Goal: Check status

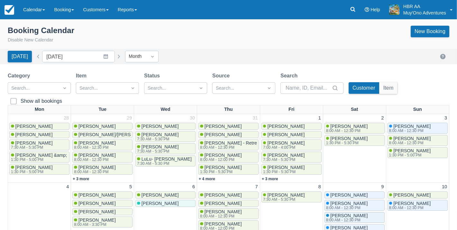
scroll to position [200, 0]
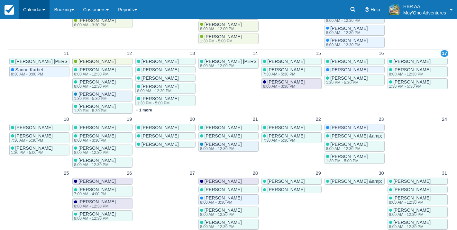
click at [35, 15] on link "Calendar" at bounding box center [34, 9] width 31 height 19
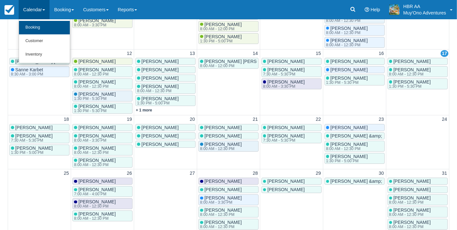
click at [35, 28] on link "Booking" at bounding box center [44, 28] width 51 height 14
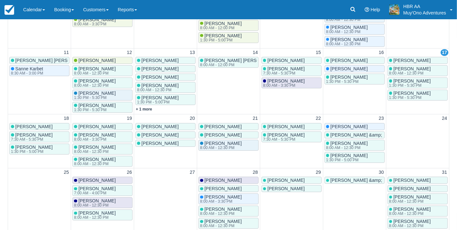
scroll to position [201, 0]
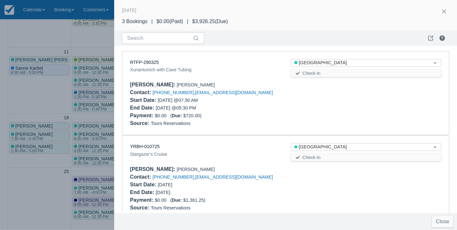
click at [219, 74] on div "RTFP-290325 Xunantunich with Cave Tubing" at bounding box center [205, 69] width 161 height 20
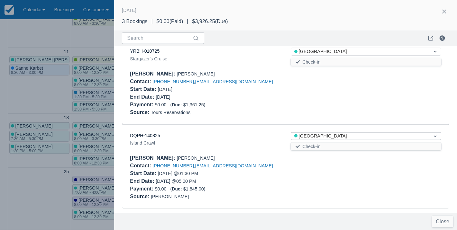
scroll to position [95, 0]
click at [154, 135] on link "DQPH-140825" at bounding box center [145, 135] width 30 height 5
click at [105, 38] on div at bounding box center [228, 115] width 457 height 230
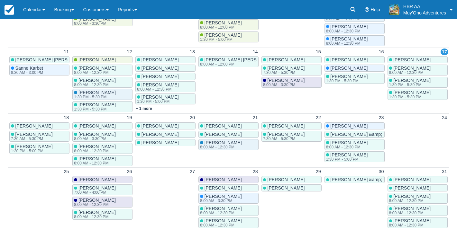
scroll to position [0, 0]
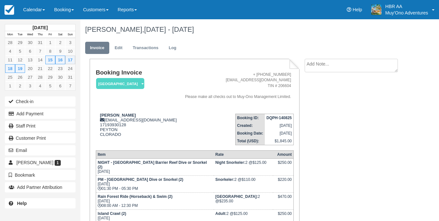
click at [169, 99] on td "Booking Invoice [GEOGRAPHIC_DATA]   Pending HOLD Deposit Paid Cancelled Void Mu…" at bounding box center [137, 88] width 83 height 39
